Goal: Task Accomplishment & Management: Manage account settings

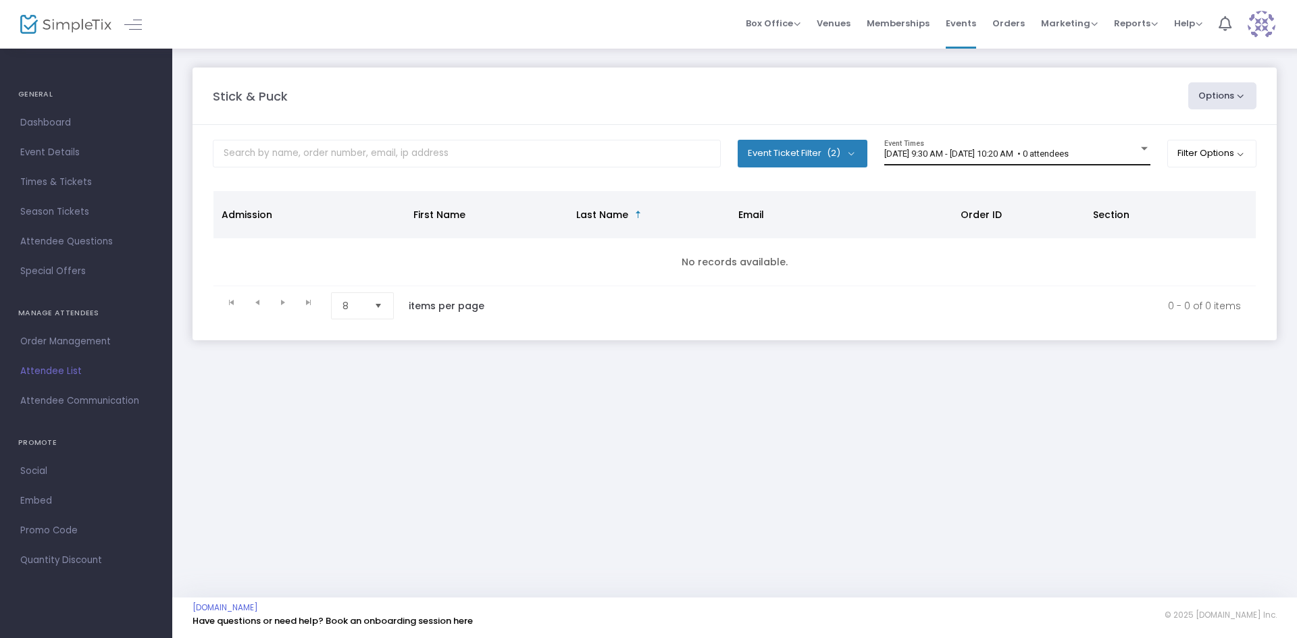
click at [964, 156] on span "[DATE] 9:30 AM - [DATE] 10:20 AM • 0 attendees" at bounding box center [976, 154] width 184 height 10
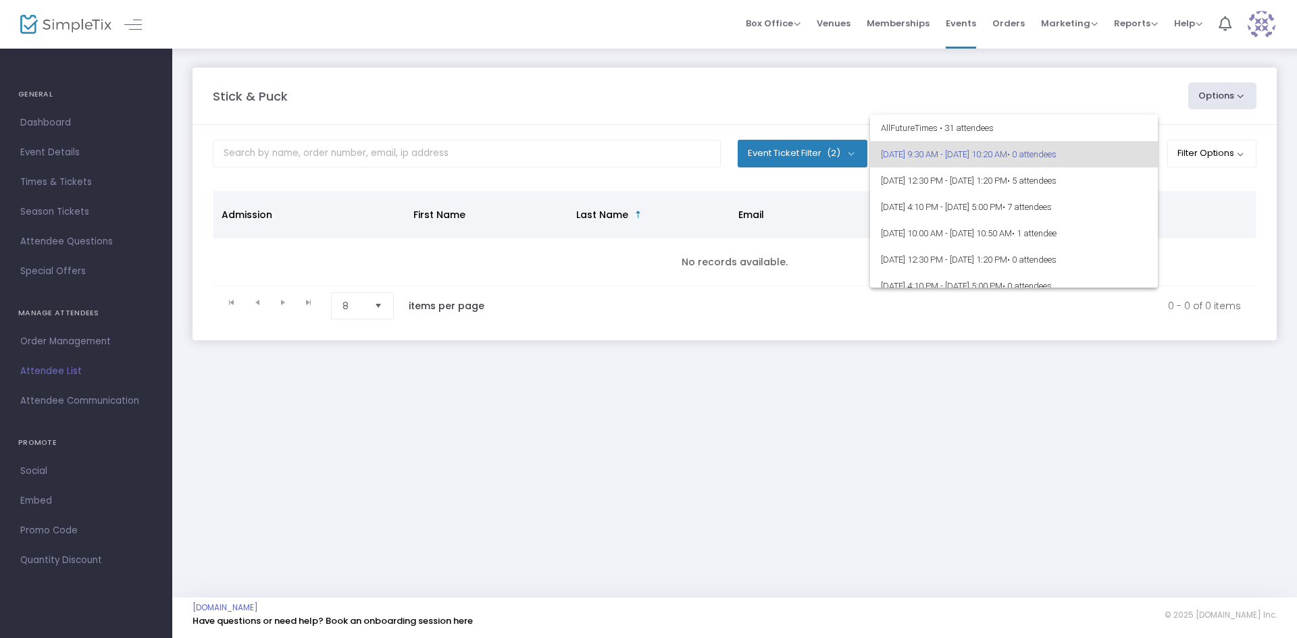
click at [55, 183] on div at bounding box center [648, 319] width 1297 height 638
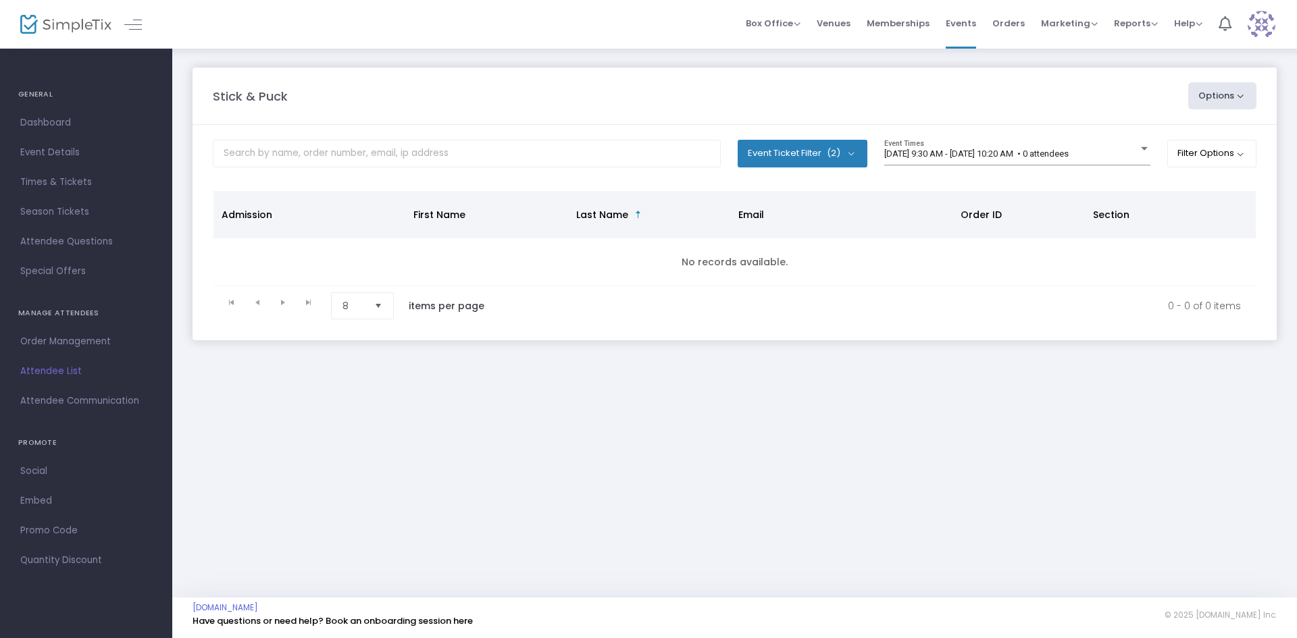
click at [55, 183] on span "Times & Tickets" at bounding box center [86, 183] width 132 height 18
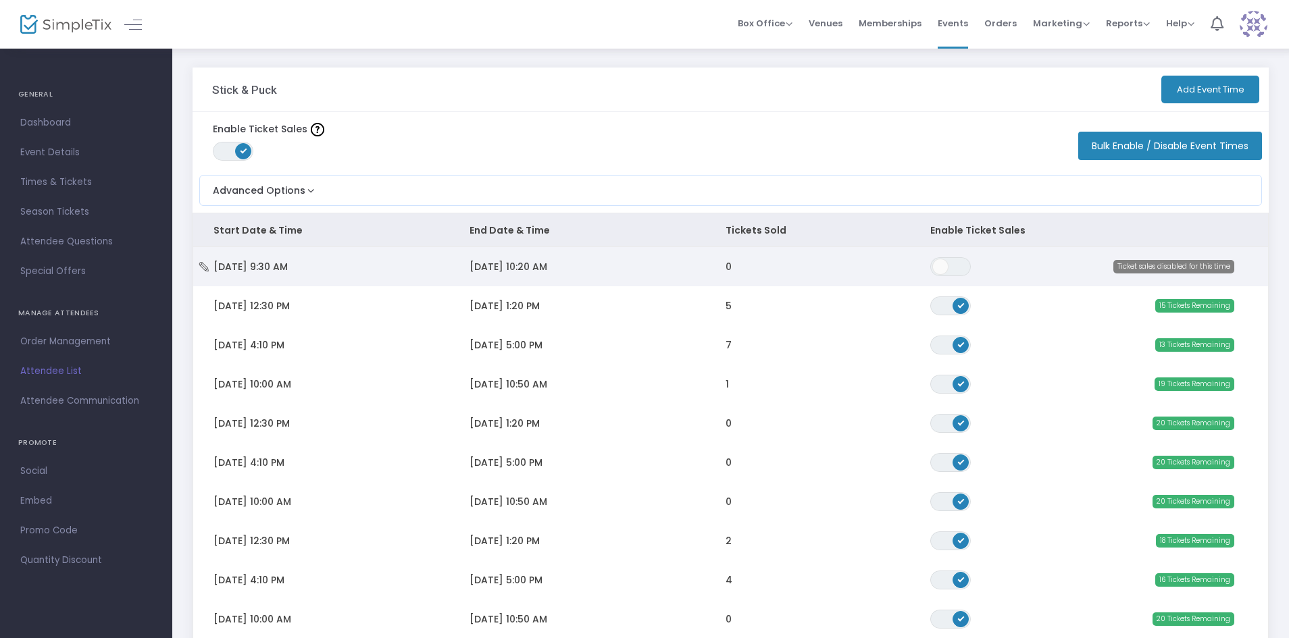
click at [544, 261] on span "8/12/2025 10:20 AM" at bounding box center [509, 267] width 78 height 14
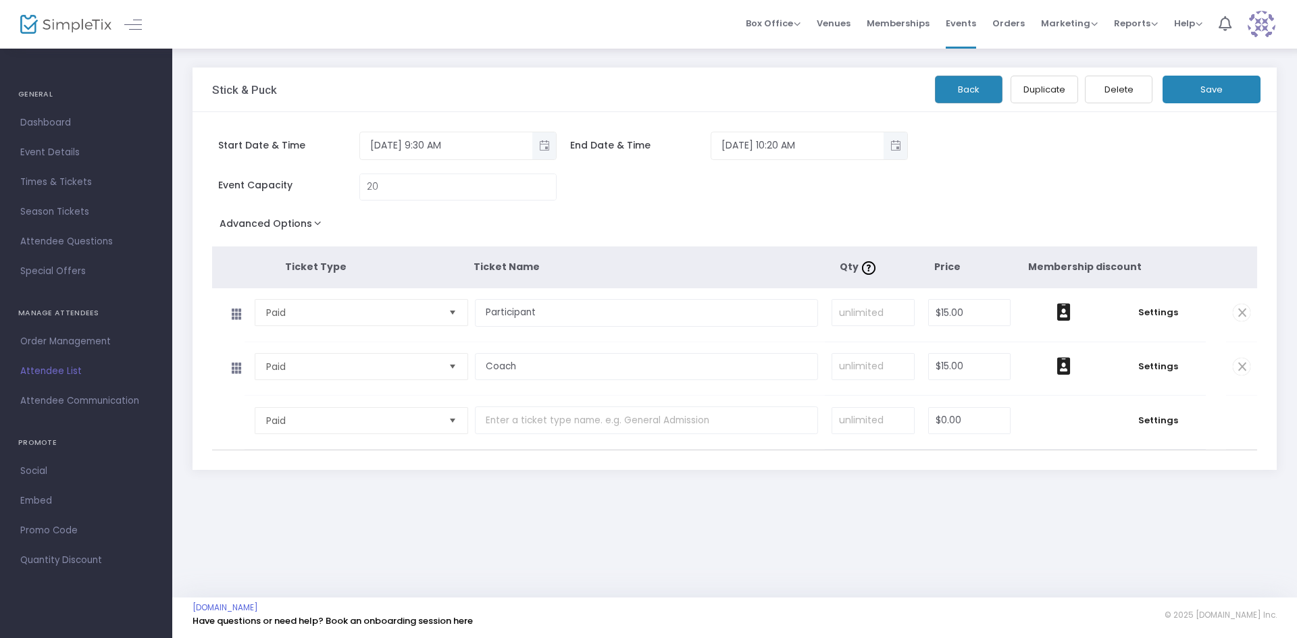
click at [1127, 97] on button "Delete" at bounding box center [1119, 90] width 68 height 28
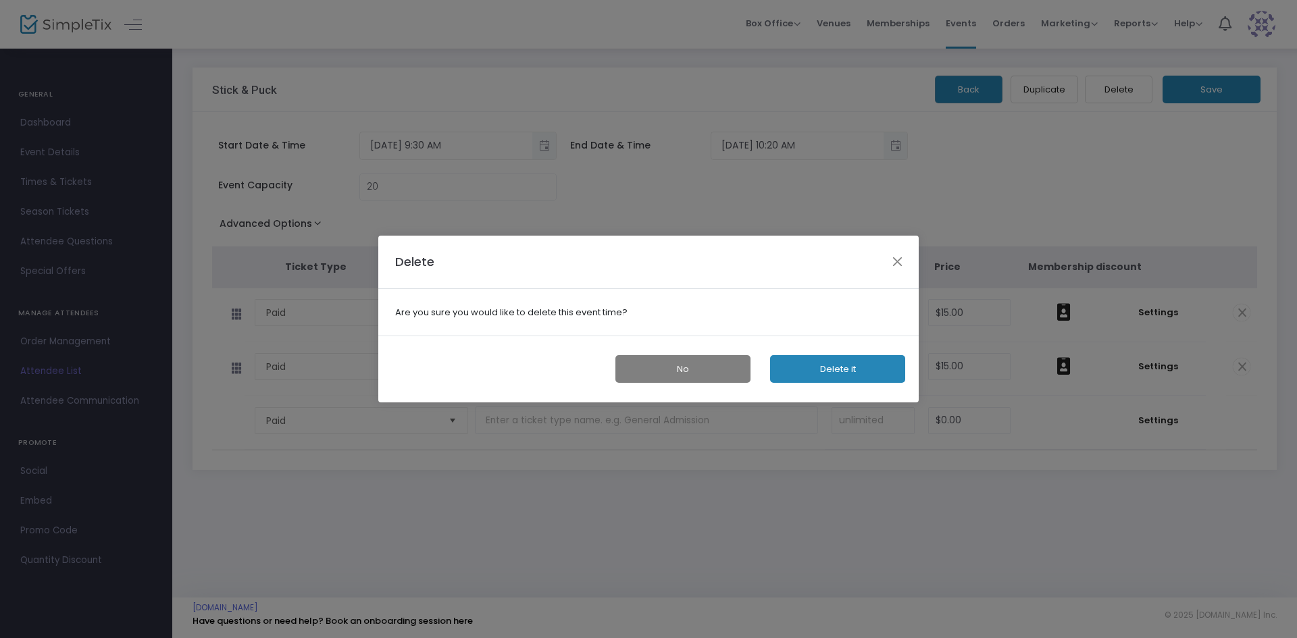
click at [821, 370] on button "Delete it" at bounding box center [837, 369] width 135 height 28
